Goal: Task Accomplishment & Management: Manage account settings

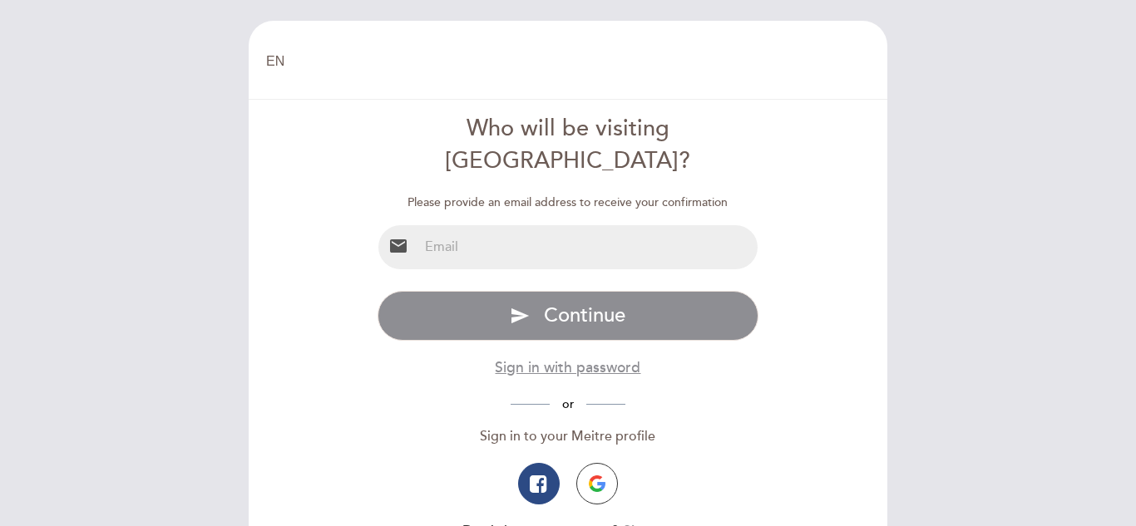
click at [563, 225] on input "email" at bounding box center [588, 247] width 340 height 44
type input "[PERSON_NAME][EMAIL_ADDRESS][PERSON_NAME][DOMAIN_NAME]"
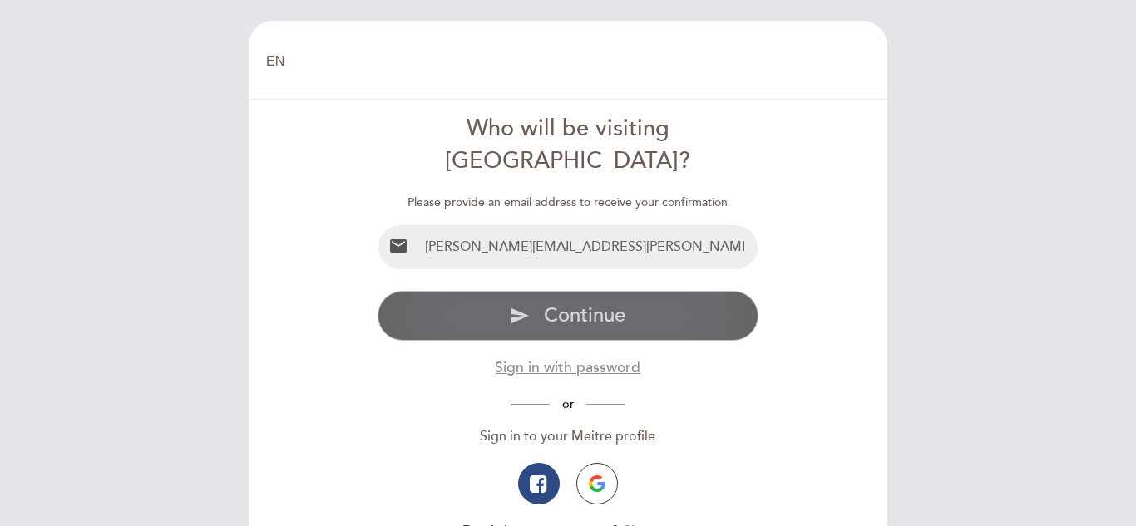
click at [575, 303] on span "Continue" at bounding box center [584, 315] width 81 height 24
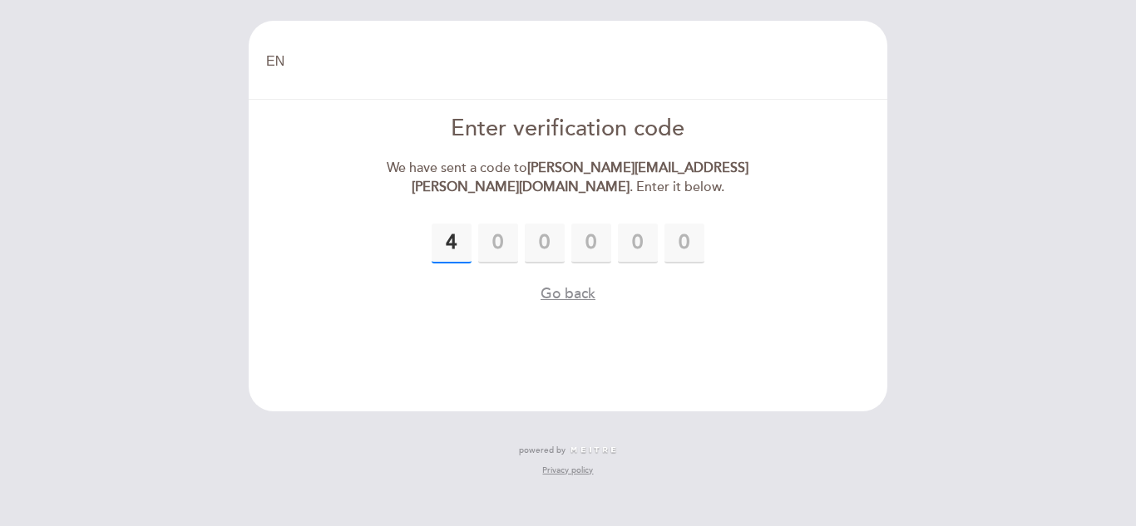
type input "4"
type input "3"
type input "7"
type input "8"
type input "1"
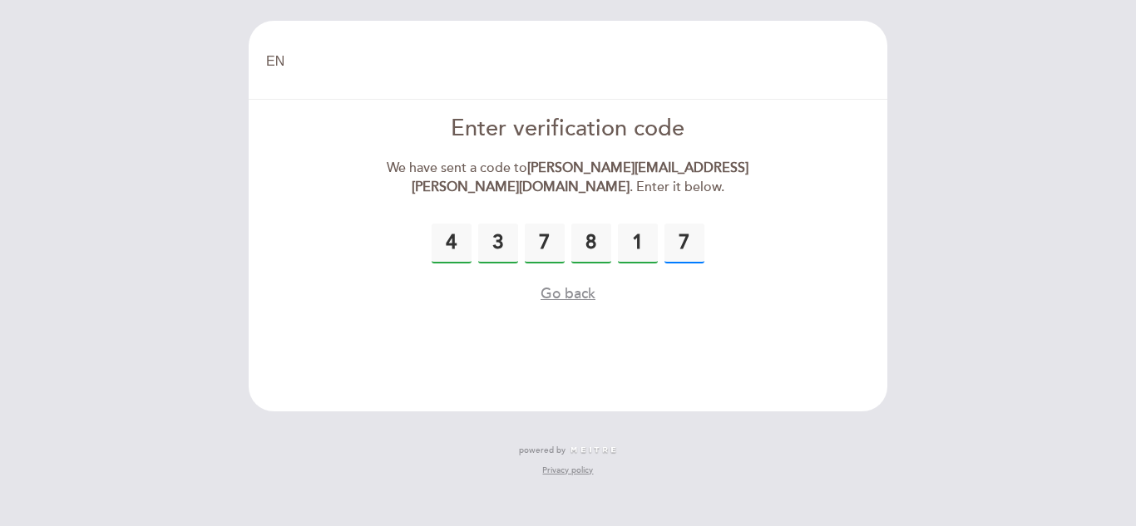
type input "7"
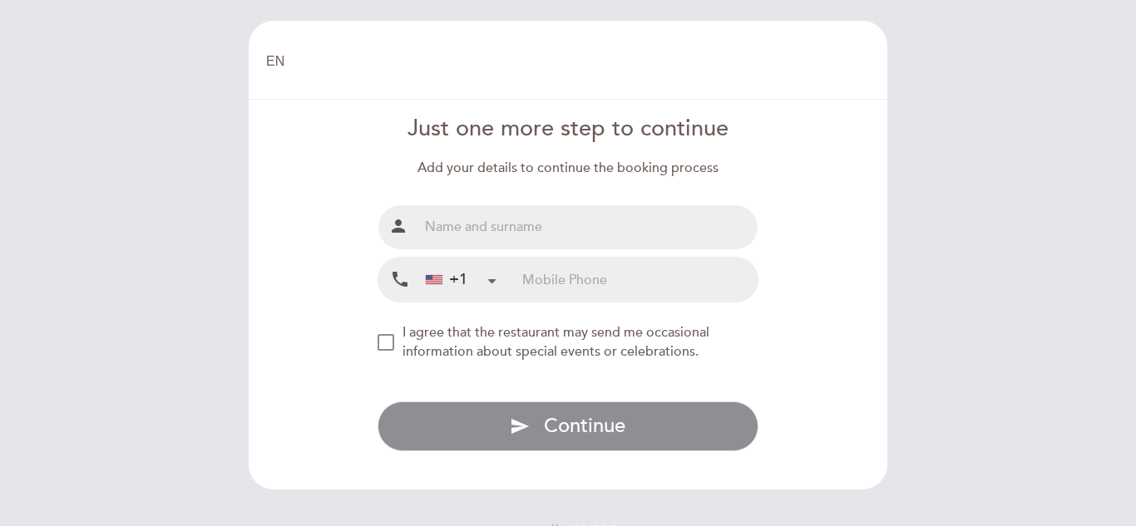
click at [647, 220] on input "text" at bounding box center [588, 227] width 340 height 44
type input "[PERSON_NAME]"
click at [682, 291] on input "tel" at bounding box center [639, 280] width 235 height 44
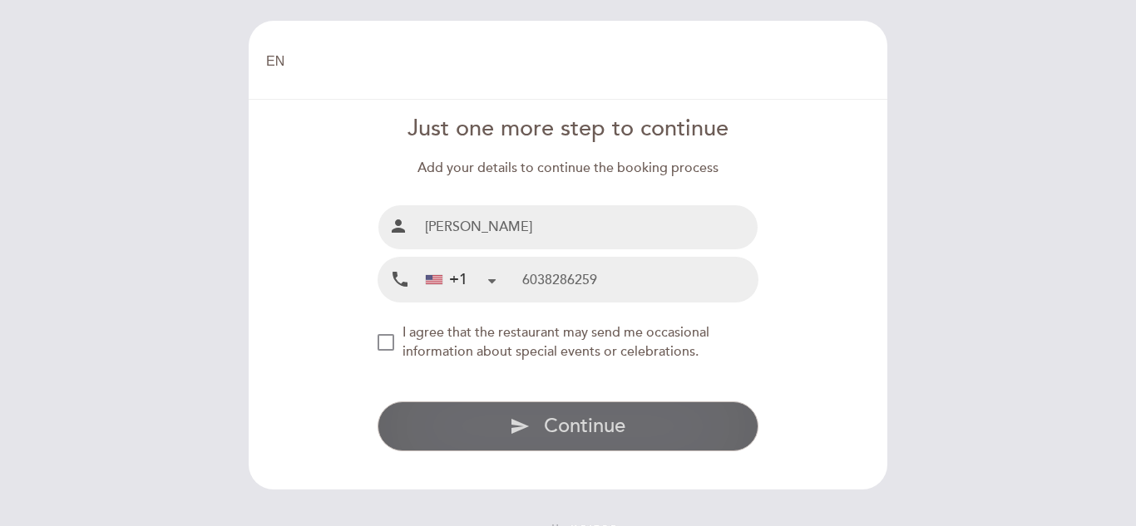
type input "6038286259"
click at [538, 427] on button "send Continue" at bounding box center [569, 427] width 382 height 50
